Goal: Book appointment/travel/reservation

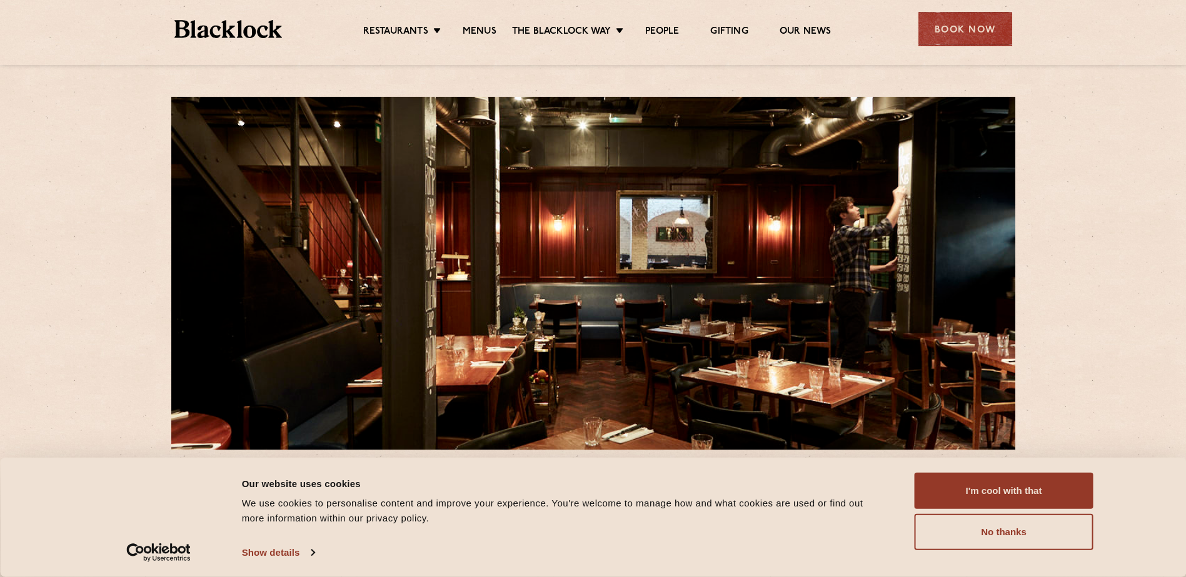
click at [461, 28] on li "Menus" at bounding box center [479, 33] width 65 height 14
click at [469, 29] on link "Menus" at bounding box center [479, 33] width 34 height 14
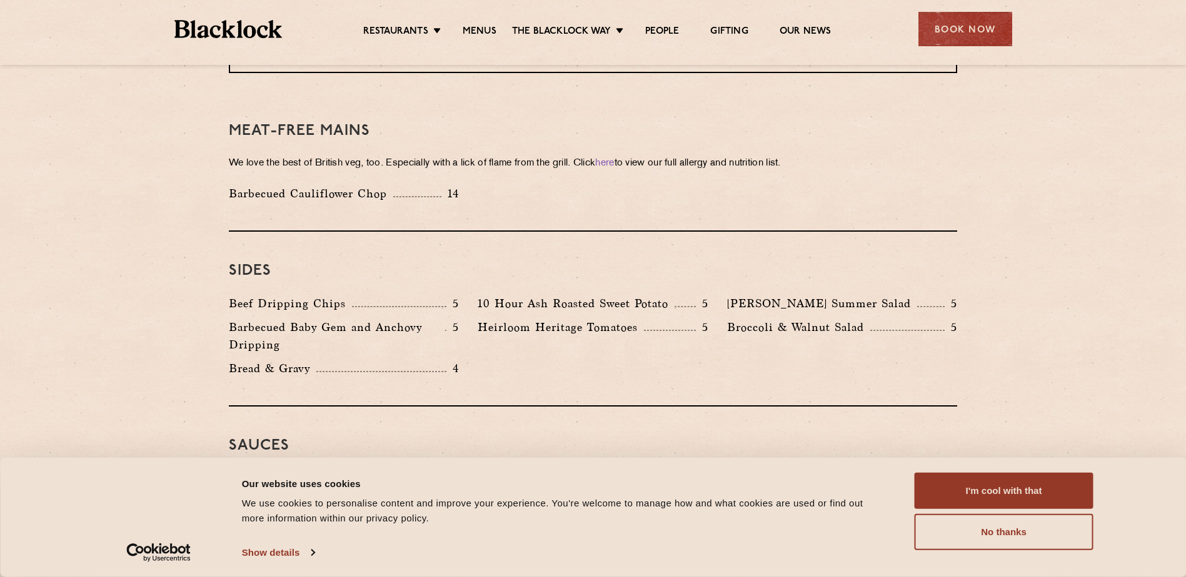
scroll to position [1752, 0]
click at [971, 31] on div "Book Now" at bounding box center [965, 29] width 94 height 34
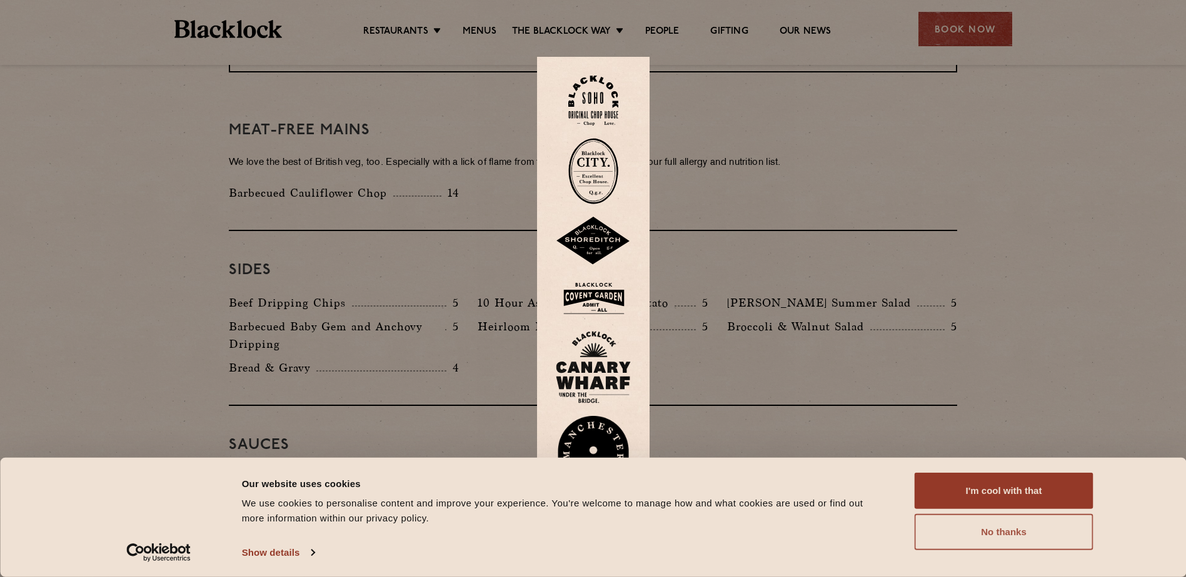
click at [982, 530] on button "No thanks" at bounding box center [1003, 532] width 179 height 36
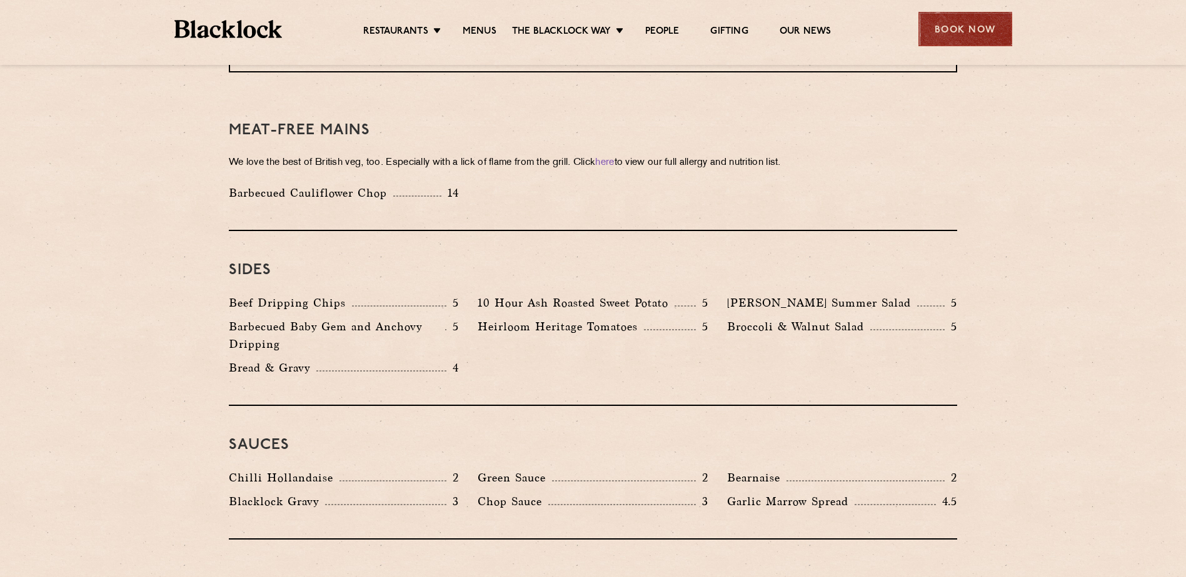
click at [960, 27] on div "Book Now" at bounding box center [965, 29] width 94 height 34
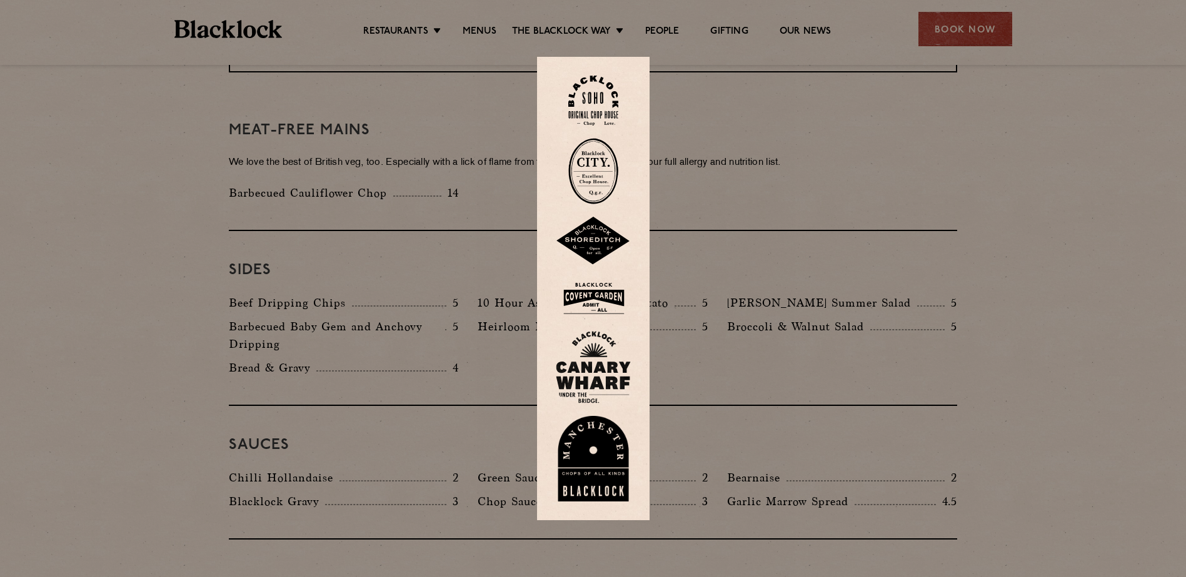
click at [607, 91] on img at bounding box center [593, 101] width 50 height 51
